Goal: Transaction & Acquisition: Download file/media

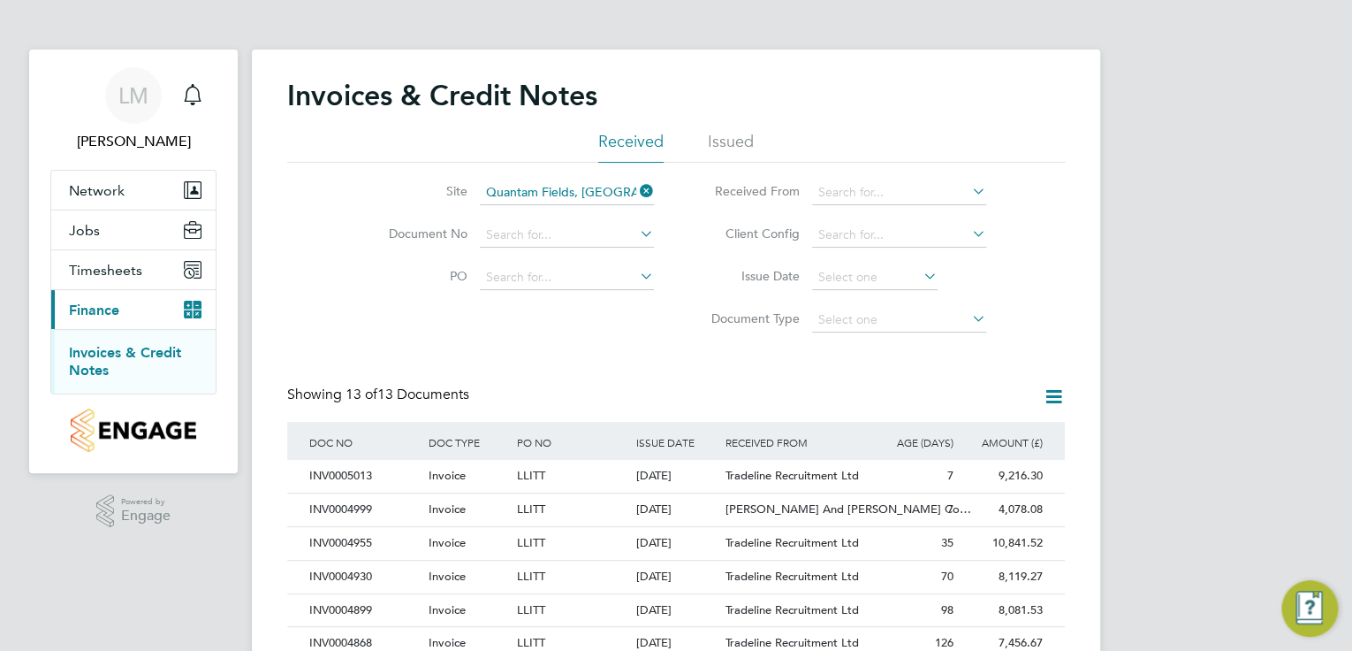
click at [497, 385] on div "Showing 13 of 13 Documents" at bounding box center [676, 403] width 778 height 36
click at [1131, 142] on div "[PERSON_NAME] Notifications Applications: Network Team Members Sites Workers Jo…" at bounding box center [676, 479] width 1352 height 959
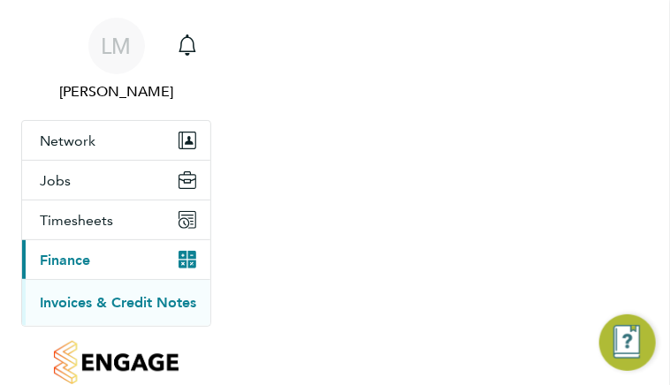
scroll to position [34, 101]
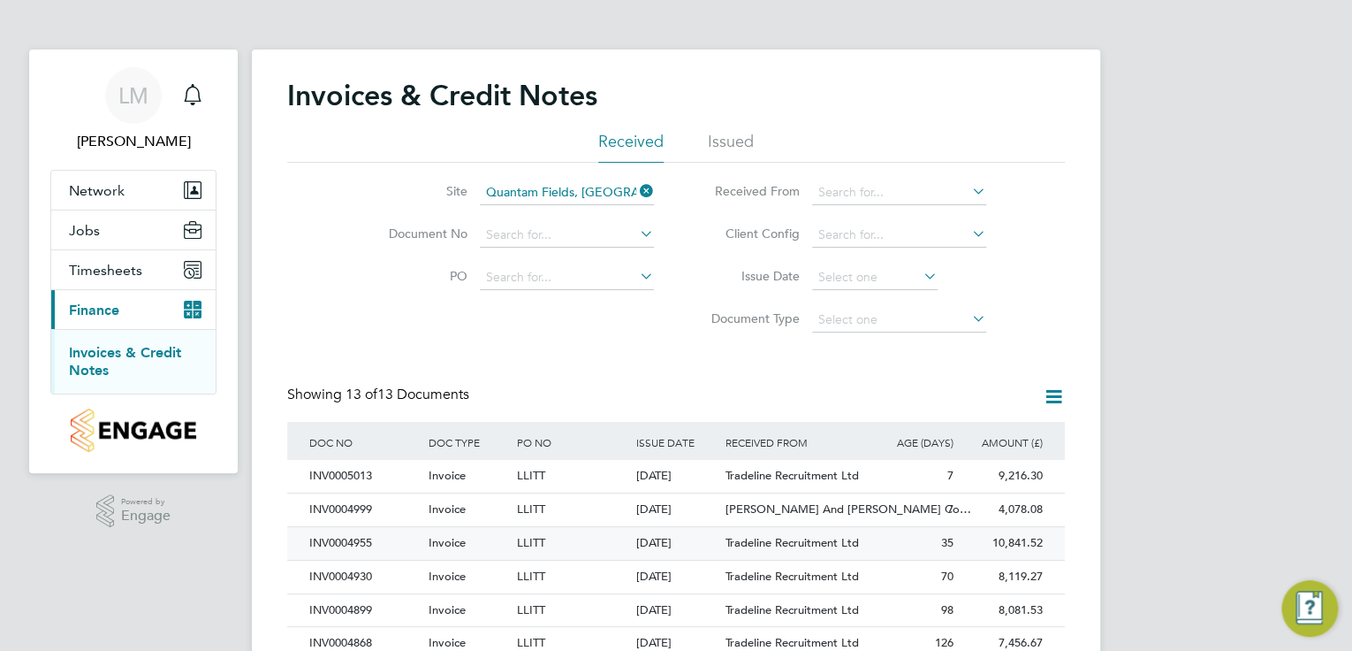
click at [561, 535] on div "LLITT" at bounding box center [572, 543] width 118 height 33
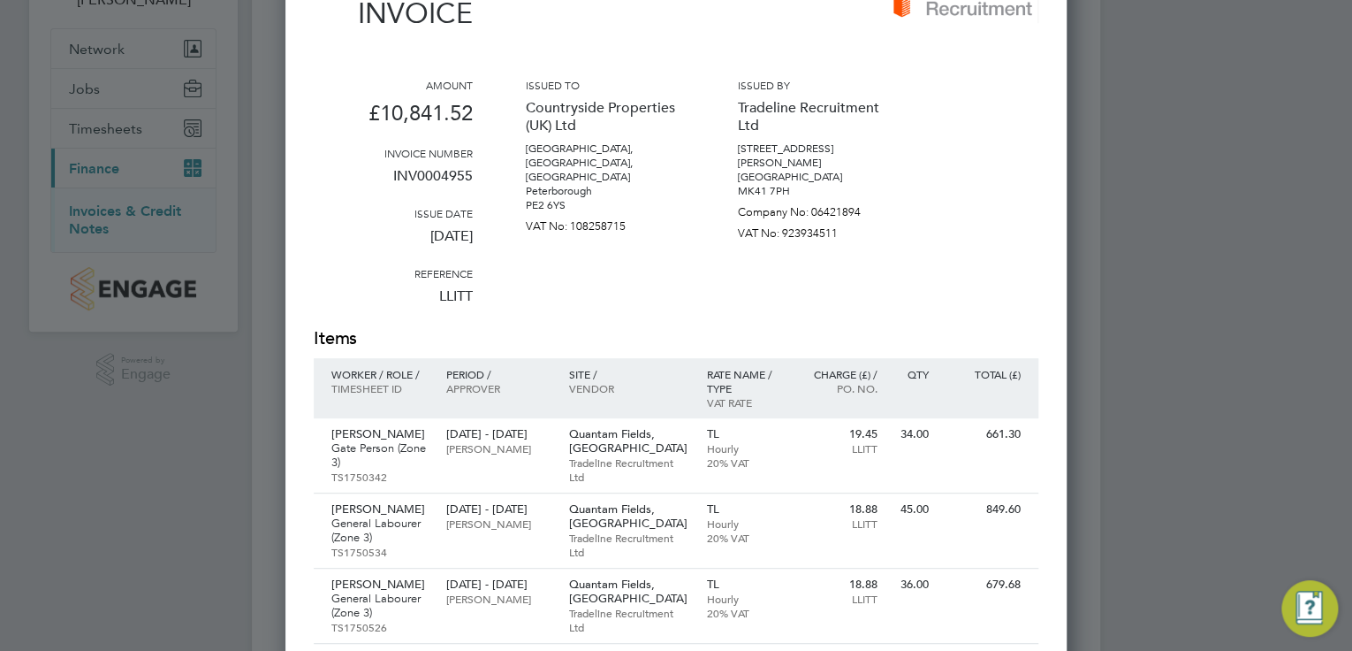
scroll to position [71, 0]
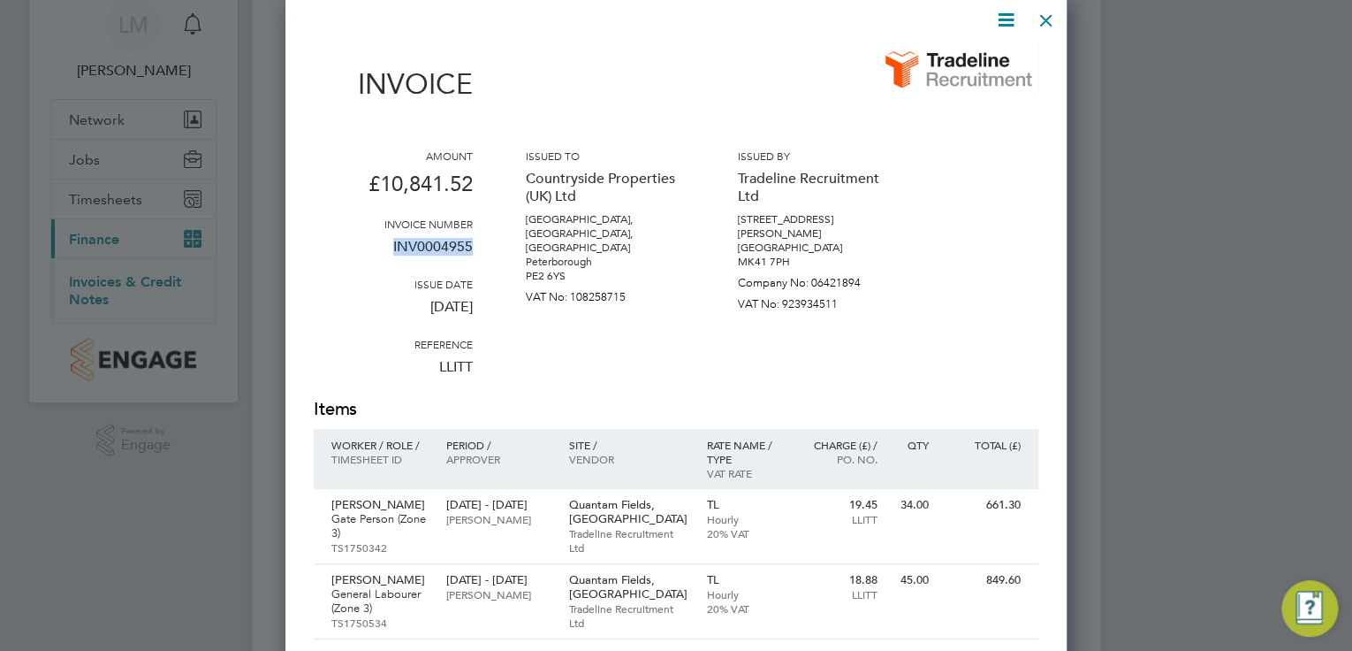
drag, startPoint x: 471, startPoint y: 248, endPoint x: 377, endPoint y: 247, distance: 94.6
click at [377, 247] on p "INV0004955" at bounding box center [393, 254] width 159 height 46
copy p "INV0004955"
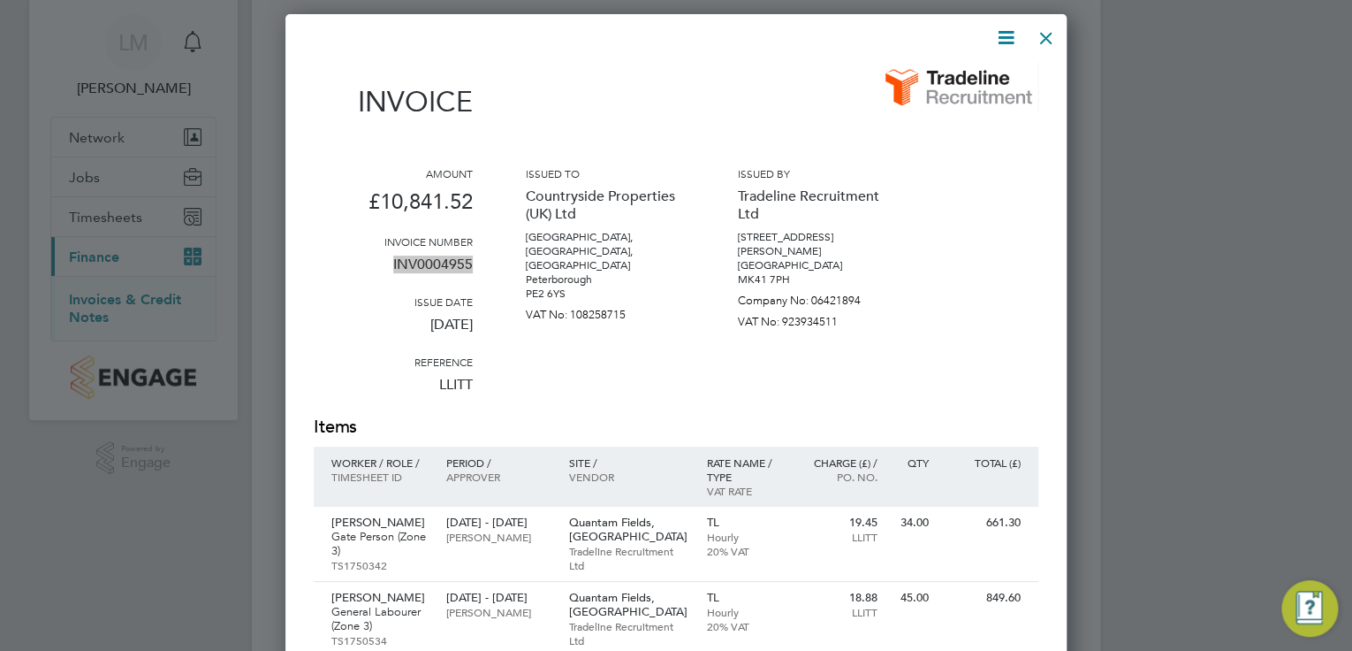
scroll to position [16, 0]
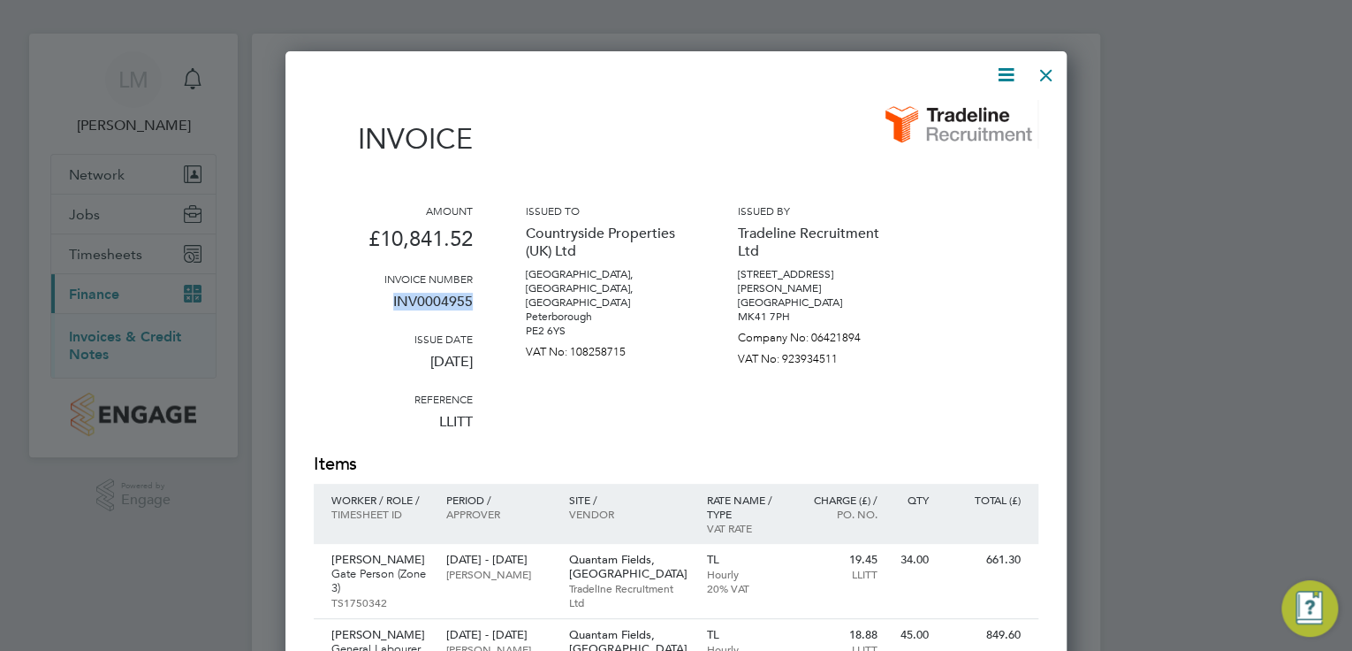
copy p "INV0004955"
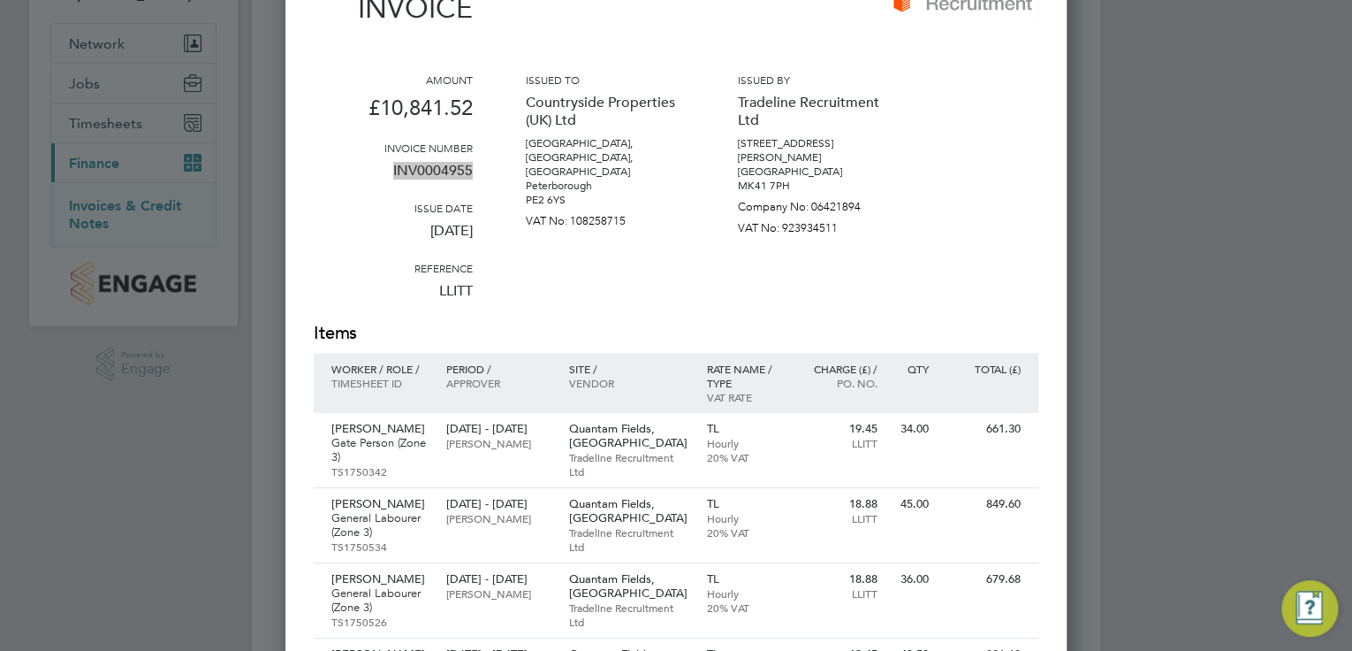
scroll to position [0, 0]
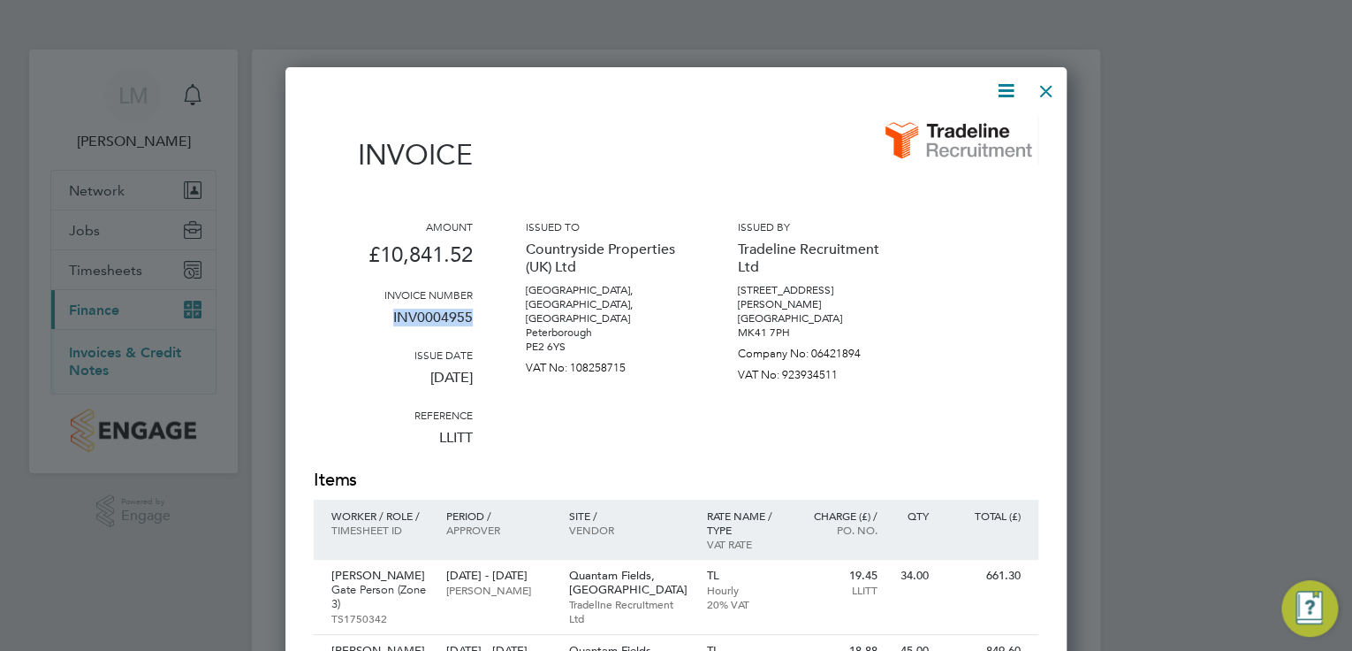
click at [1054, 92] on div at bounding box center [1047, 87] width 32 height 32
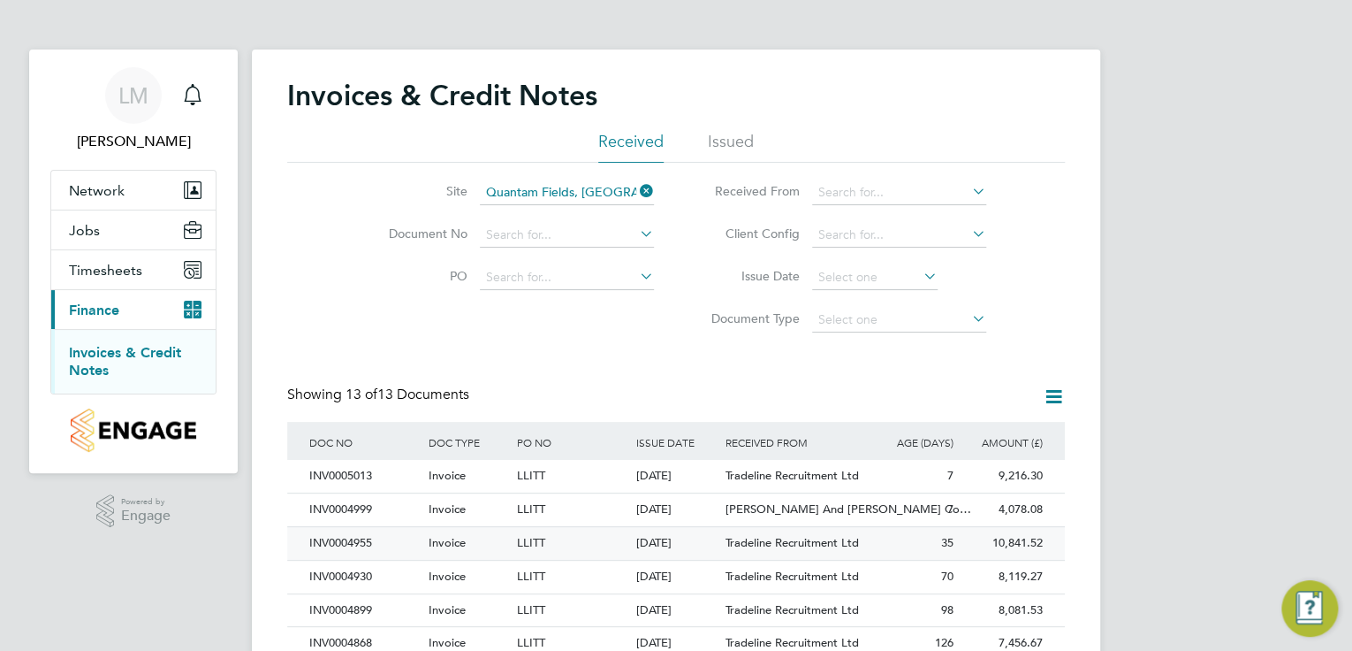
click at [488, 545] on div "Invoice" at bounding box center [467, 543] width 89 height 33
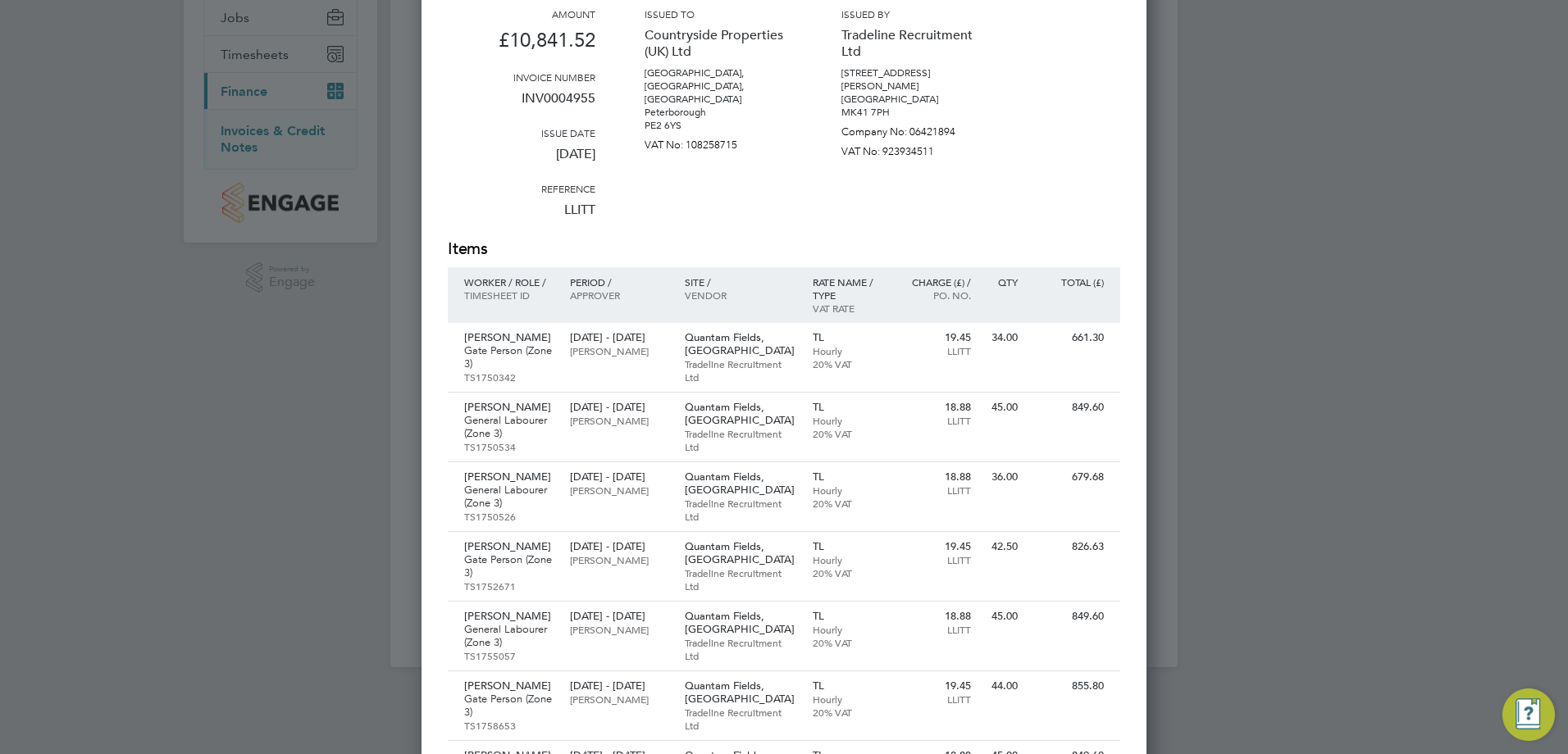
scroll to position [131, 0]
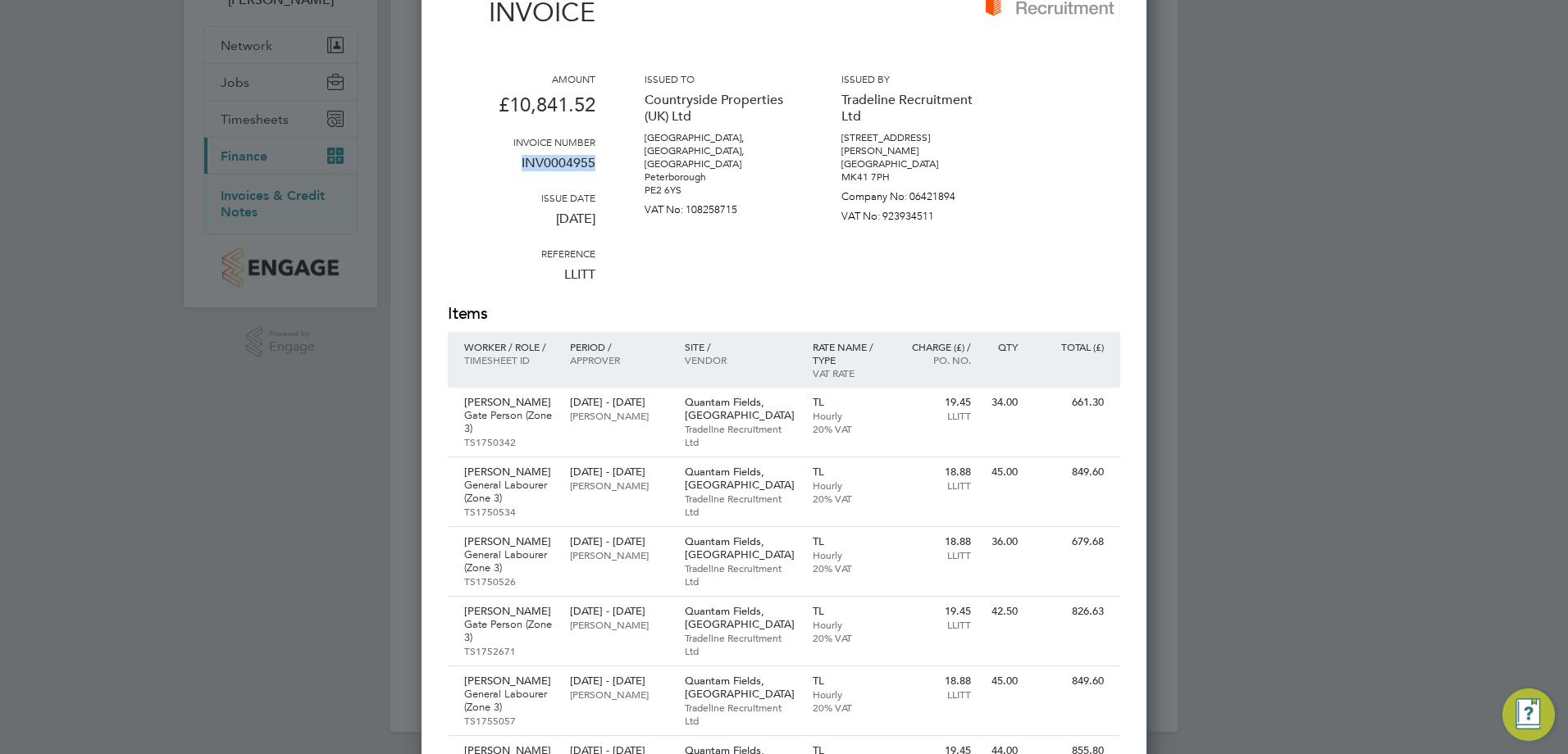
drag, startPoint x: 554, startPoint y: 168, endPoint x: 521, endPoint y: 166, distance: 33.1
click at [521, 166] on div "Amount £10,841.52 Invoice number INV0004955 Issue date [DATE] Reference LLITT I…" at bounding box center [784, 187] width 673 height 230
copy p "INV0004955"
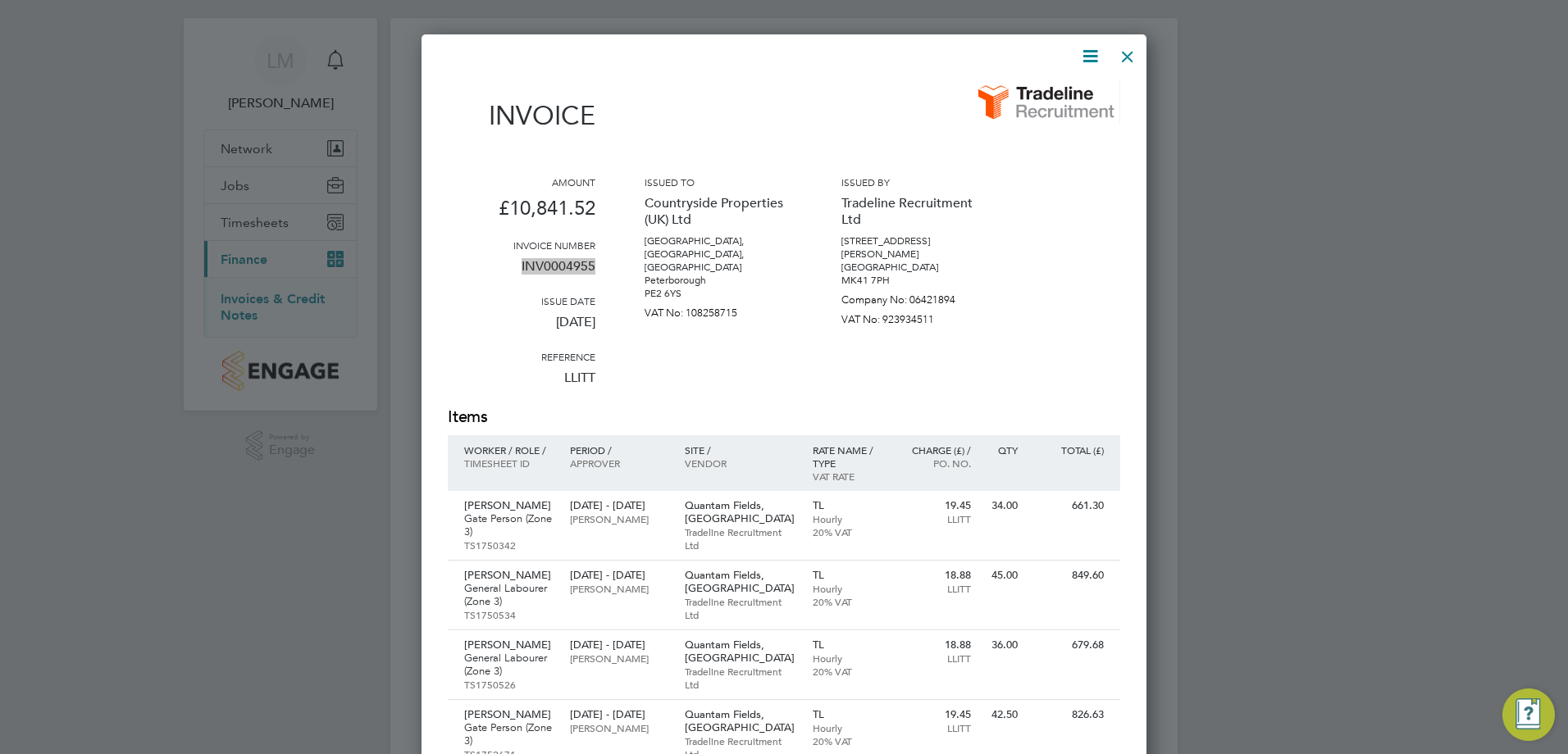
scroll to position [0, 0]
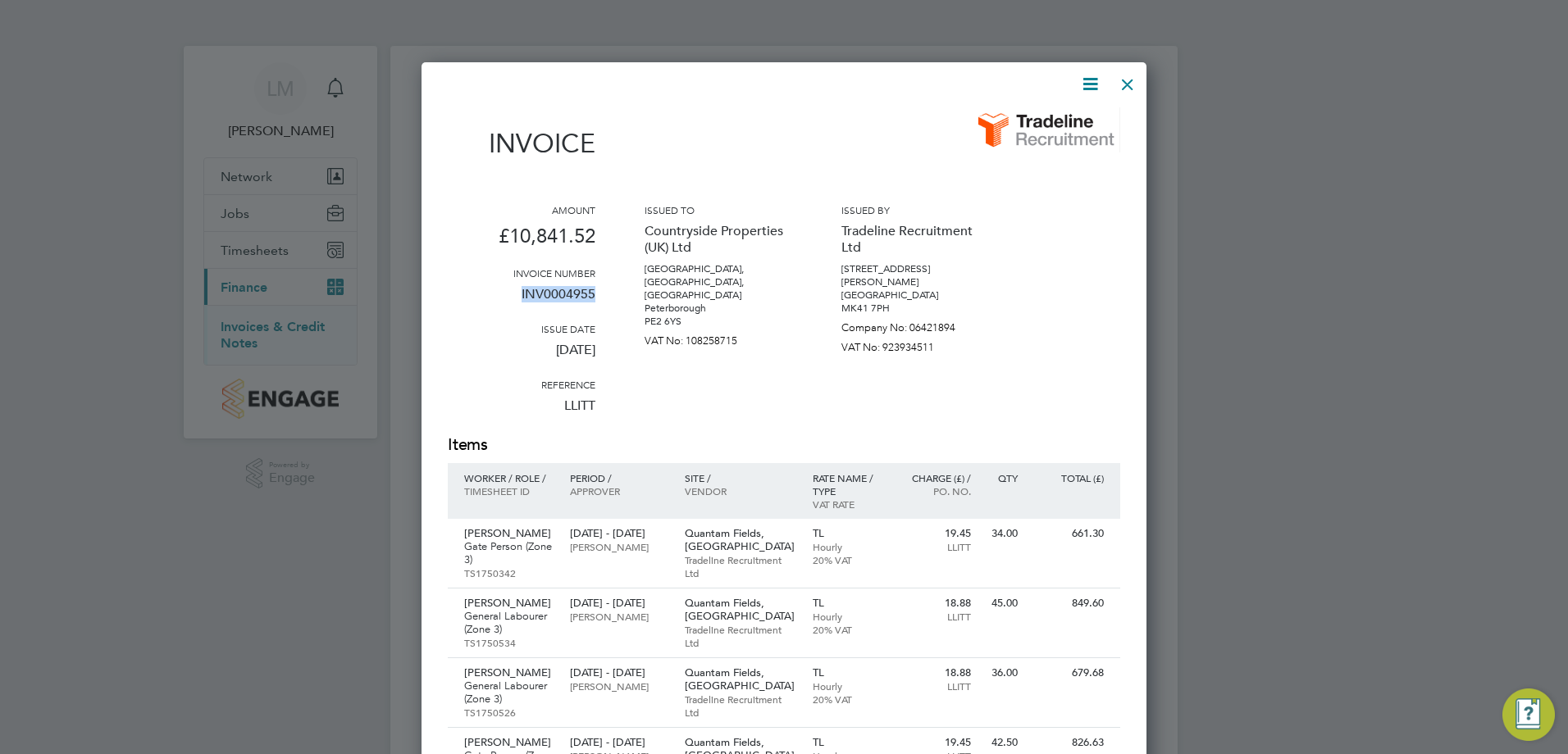
drag, startPoint x: 1122, startPoint y: 79, endPoint x: 1132, endPoint y: 76, distance: 10.4
click at [1123, 78] on div at bounding box center [1128, 81] width 30 height 30
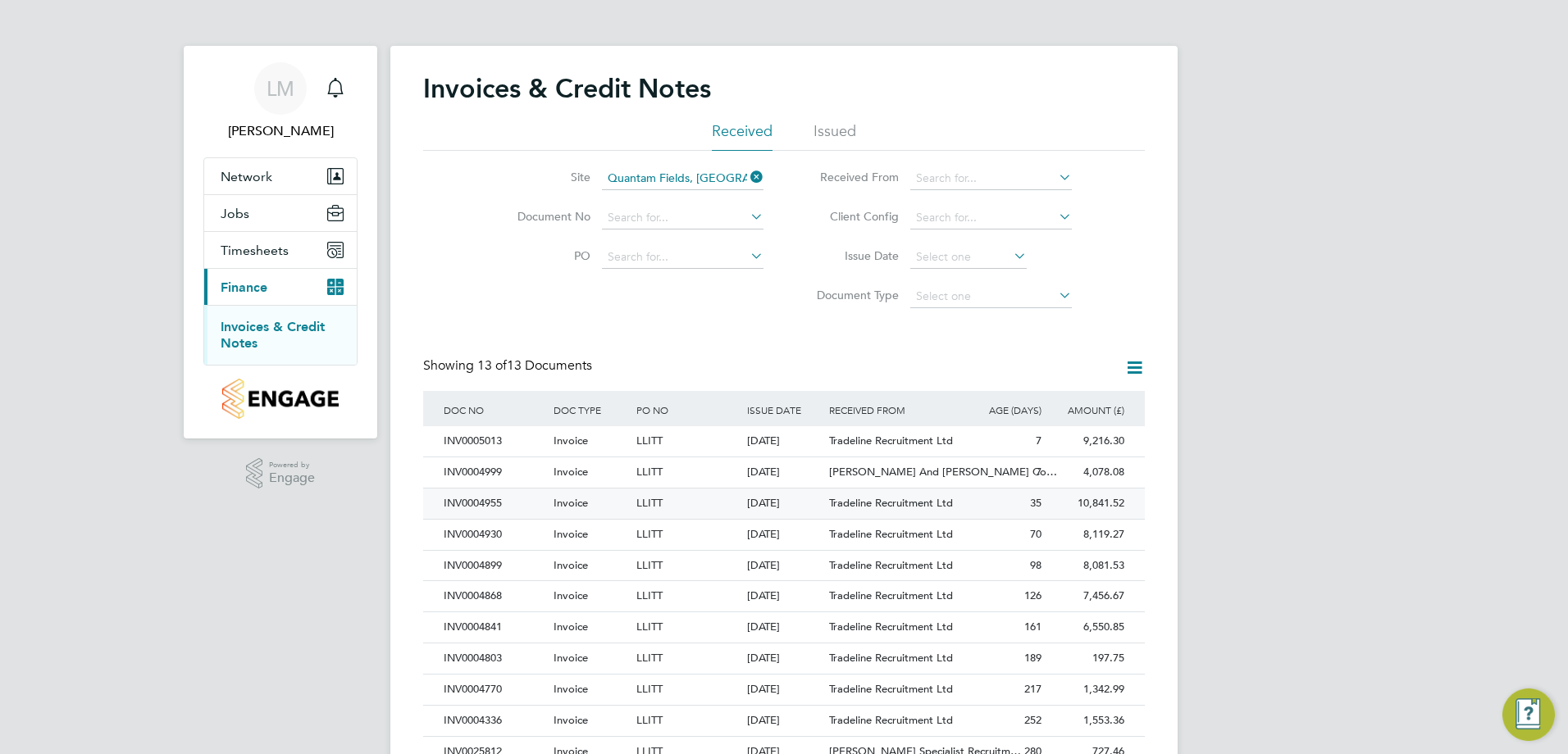
click at [520, 505] on div "INV0004955" at bounding box center [495, 504] width 109 height 31
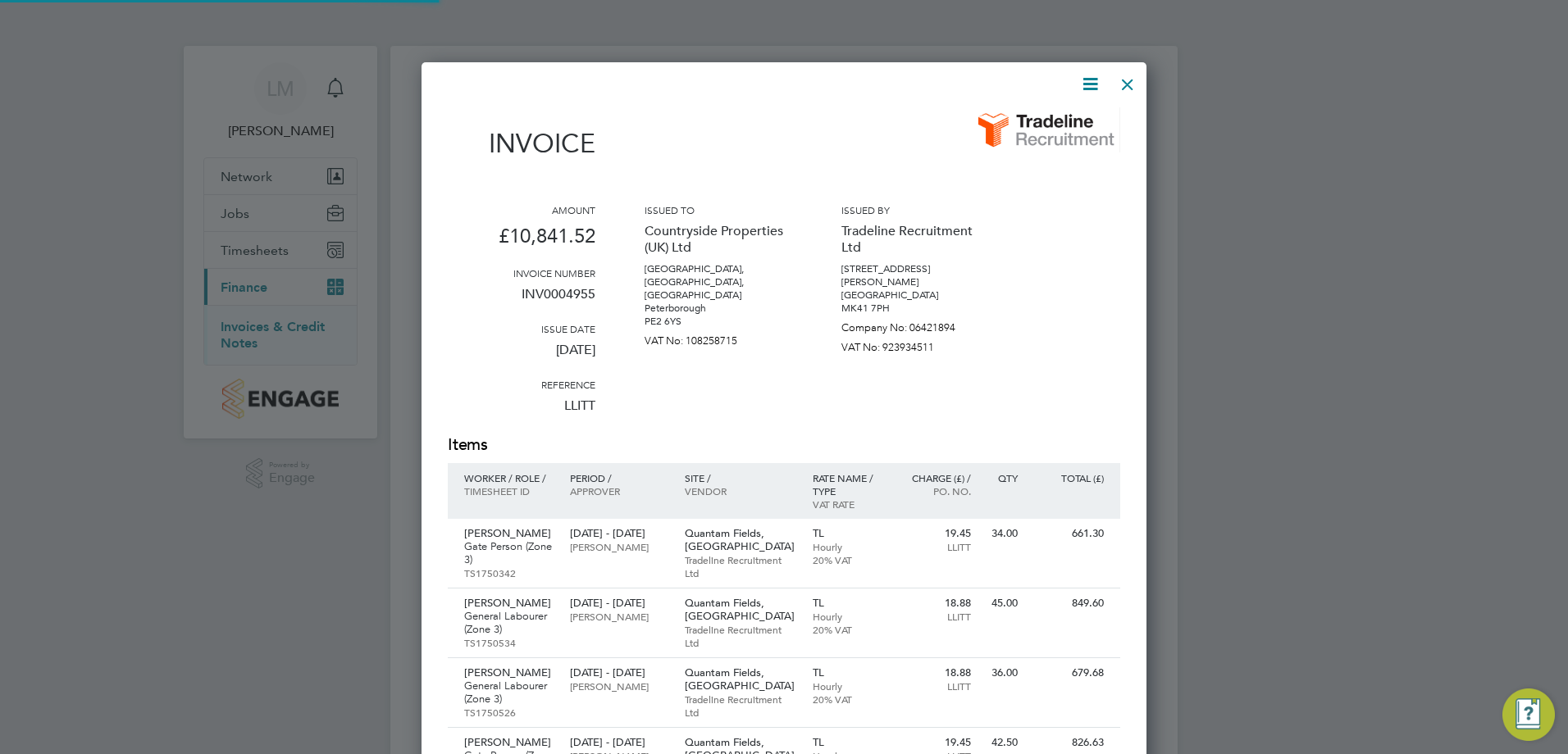
scroll to position [1673, 726]
click at [1092, 78] on icon at bounding box center [1090, 84] width 20 height 20
click at [1059, 121] on li "Download Invoice" at bounding box center [1041, 122] width 113 height 23
click at [1254, 250] on div at bounding box center [784, 377] width 1568 height 754
